Goal: Task Accomplishment & Management: Manage account settings

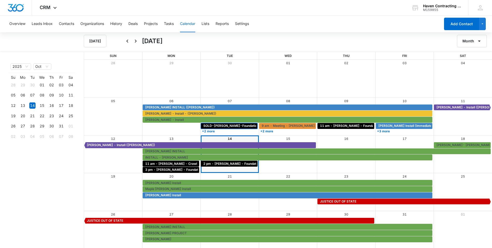
click at [216, 127] on span "SOLD-[PERSON_NAME]-Foundation in garage - [GEOGRAPHIC_DATA]" at bounding box center [256, 125] width 107 height 5
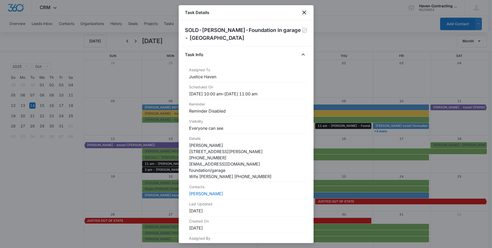
click at [306, 11] on icon "close" at bounding box center [304, 12] width 6 height 6
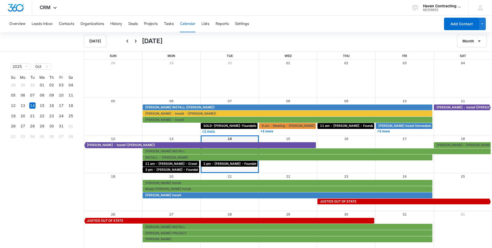
click at [212, 129] on link "+2 more" at bounding box center [229, 131] width 57 height 4
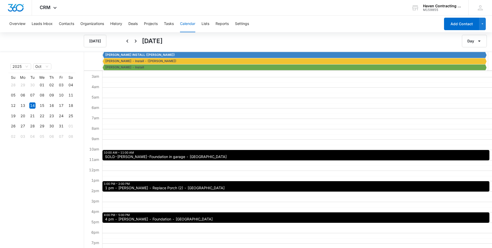
scroll to position [26, 0]
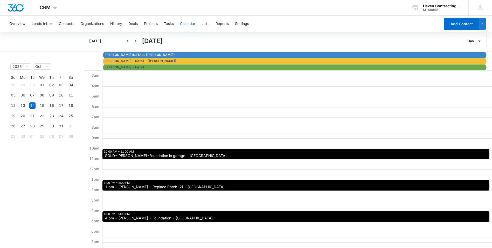
click at [175, 188] on span "1 pm - [PERSON_NAME] - Replace Porch (2) - [GEOGRAPHIC_DATA]" at bounding box center [165, 187] width 120 height 4
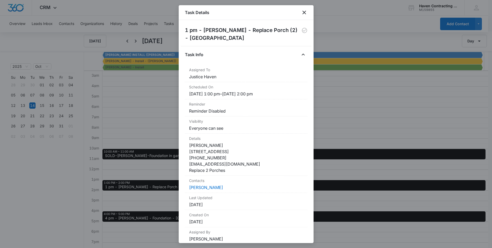
click at [306, 16] on div "Task Details" at bounding box center [246, 12] width 135 height 15
click at [305, 15] on icon "close" at bounding box center [304, 12] width 6 height 6
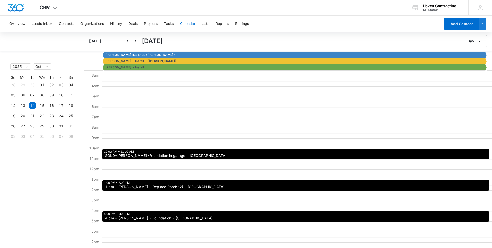
click at [177, 185] on span "1 pm - [PERSON_NAME] - Replace Porch (2) - [GEOGRAPHIC_DATA]" at bounding box center [165, 187] width 120 height 4
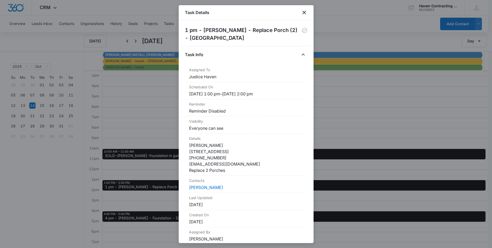
click at [308, 13] on div "Task Details" at bounding box center [246, 12] width 135 height 15
click at [306, 13] on icon "close" at bounding box center [304, 12] width 6 height 6
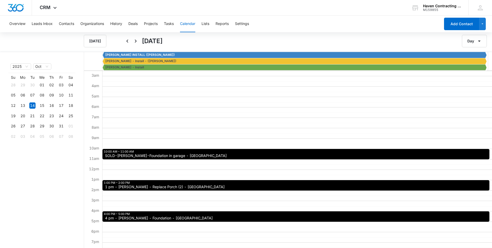
click at [180, 154] on span "SOLD-[PERSON_NAME]-Foundation in garage - [GEOGRAPHIC_DATA]" at bounding box center [166, 156] width 122 height 4
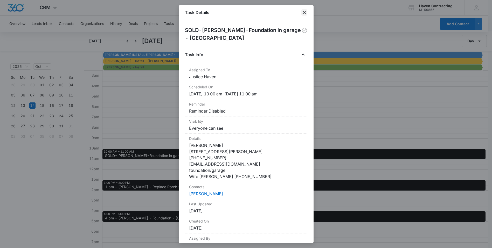
click at [303, 11] on icon "close" at bounding box center [304, 12] width 6 height 6
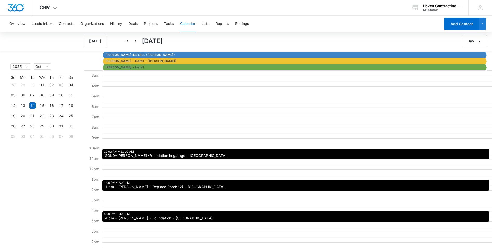
click at [168, 217] on span "4 pm - [PERSON_NAME] - Foundation - [GEOGRAPHIC_DATA]" at bounding box center [159, 218] width 108 height 4
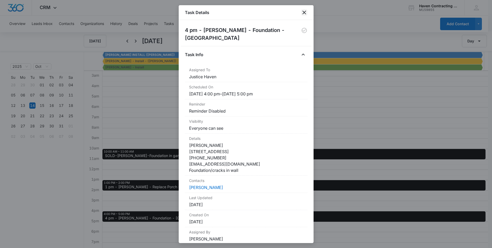
click at [307, 10] on icon "close" at bounding box center [304, 12] width 6 height 6
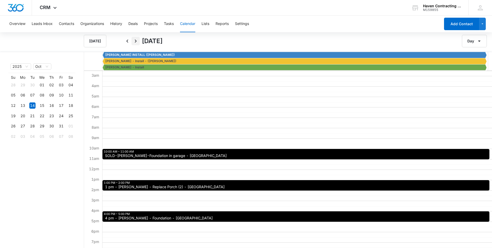
click at [136, 43] on icon "Next" at bounding box center [136, 41] width 6 height 6
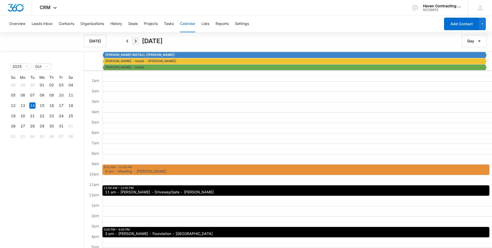
click at [134, 39] on icon "Next" at bounding box center [136, 41] width 6 height 6
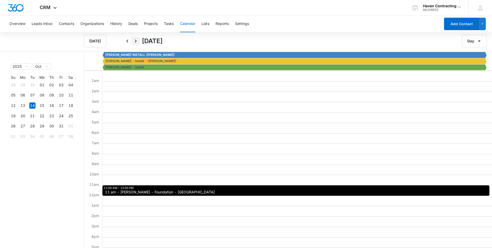
click at [134, 39] on icon "Next" at bounding box center [136, 41] width 6 height 6
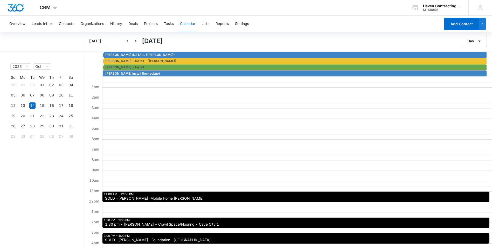
click at [136, 192] on div "11:00 AM – 12:00 PM SOLD -[PERSON_NAME]-Mobile Home [PERSON_NAME]" at bounding box center [296, 196] width 387 height 10
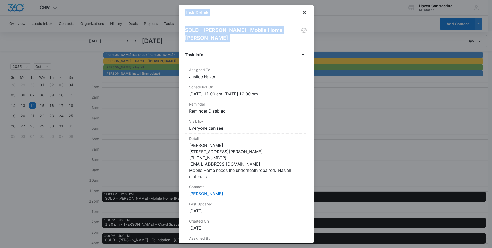
scroll to position [48, 0]
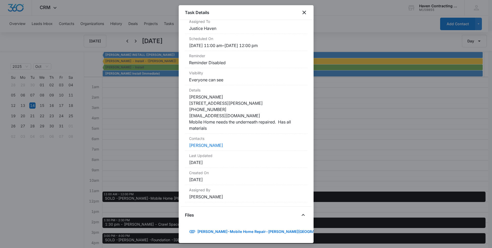
drag, startPoint x: 183, startPoint y: 43, endPoint x: 277, endPoint y: 202, distance: 184.3
click at [277, 202] on div "SOLD -[PERSON_NAME]-Mobile Home [PERSON_NAME] Info Assigned To Justice Haven Sc…" at bounding box center [246, 131] width 135 height 223
drag, startPoint x: 277, startPoint y: 202, endPoint x: 219, endPoint y: 106, distance: 111.6
click at [141, 102] on div at bounding box center [246, 124] width 492 height 248
